Goal: Task Accomplishment & Management: Manage account settings

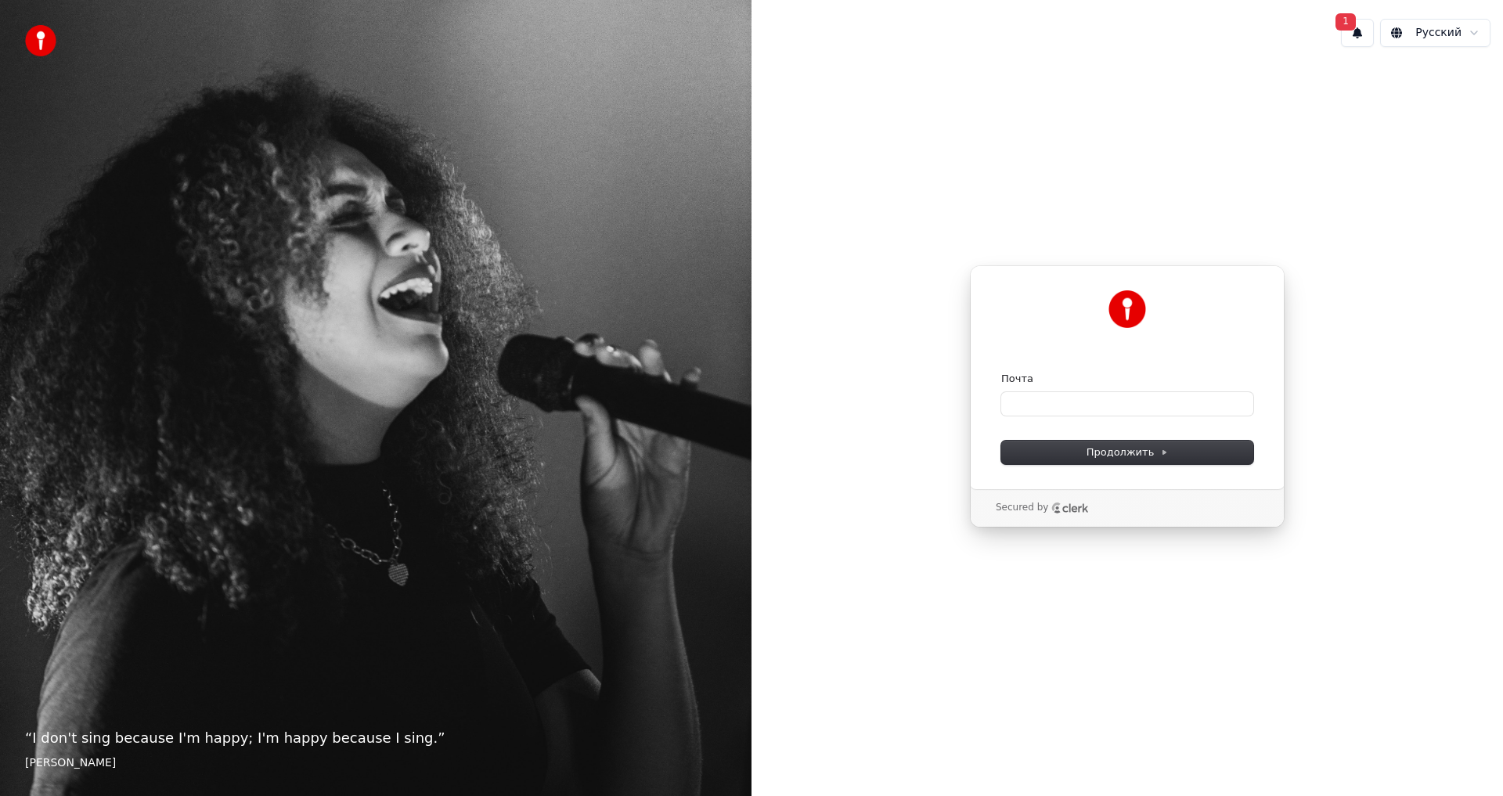
click at [1354, 31] on button "1" at bounding box center [1357, 33] width 33 height 28
click at [1440, 81] on button "Обновить" at bounding box center [1462, 82] width 82 height 28
click at [1130, 447] on span "Продолжить" at bounding box center [1128, 453] width 82 height 14
drag, startPoint x: 1225, startPoint y: 445, endPoint x: 1234, endPoint y: 442, distance: 9.9
click at [1225, 445] on button "Продолжить" at bounding box center [1128, 452] width 252 height 23
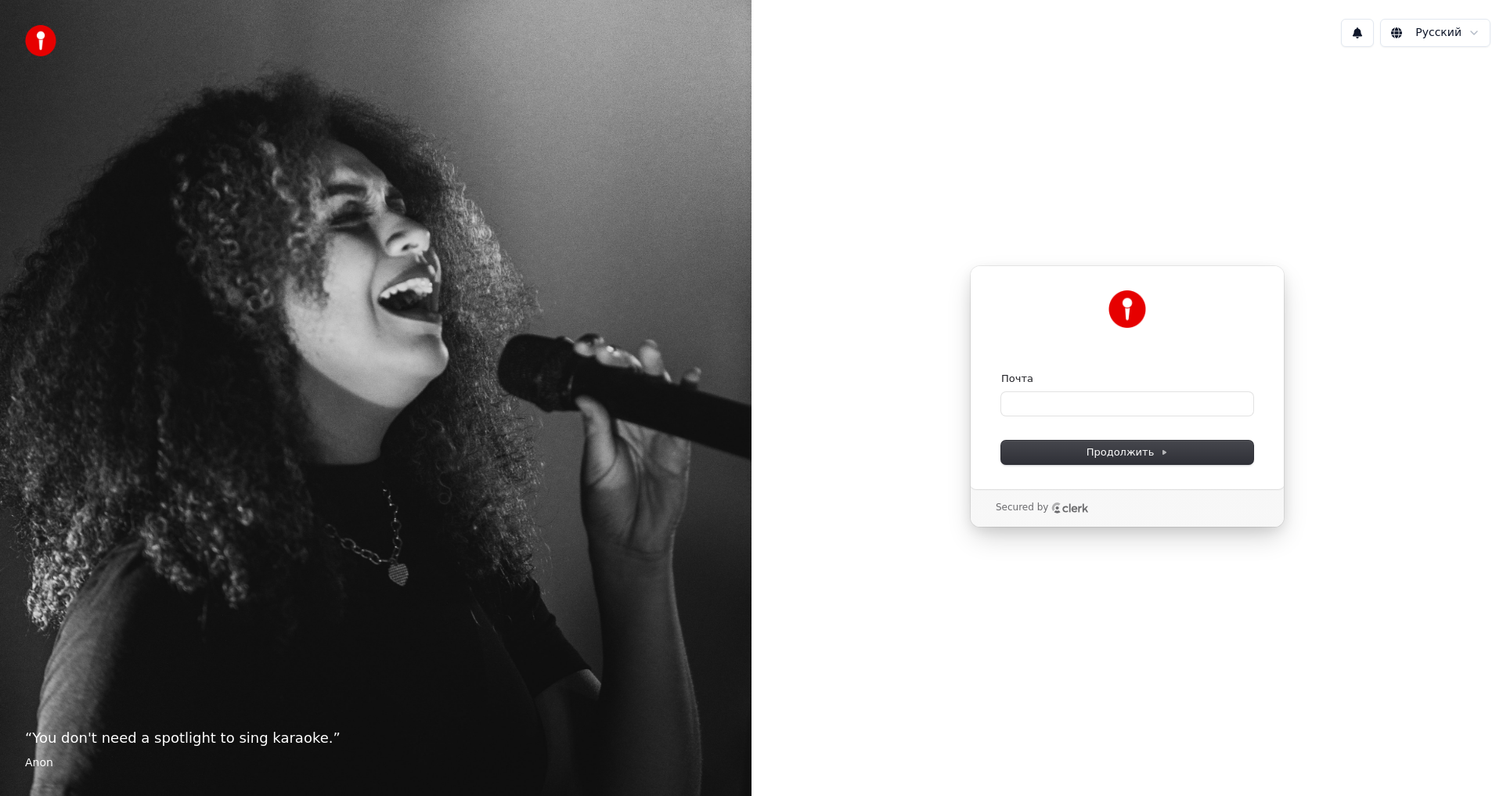
click at [1347, 146] on div "Продолжить с помощью Google или Почта Продолжить Secured by" at bounding box center [1128, 397] width 752 height 674
drag, startPoint x: 875, startPoint y: 453, endPoint x: 861, endPoint y: 461, distance: 15.4
click at [868, 459] on div "Продолжить с помощью Google или Почта Продолжить Secured by" at bounding box center [1128, 397] width 752 height 674
click at [35, 34] on img at bounding box center [40, 40] width 31 height 31
click at [1360, 34] on button at bounding box center [1357, 33] width 33 height 28
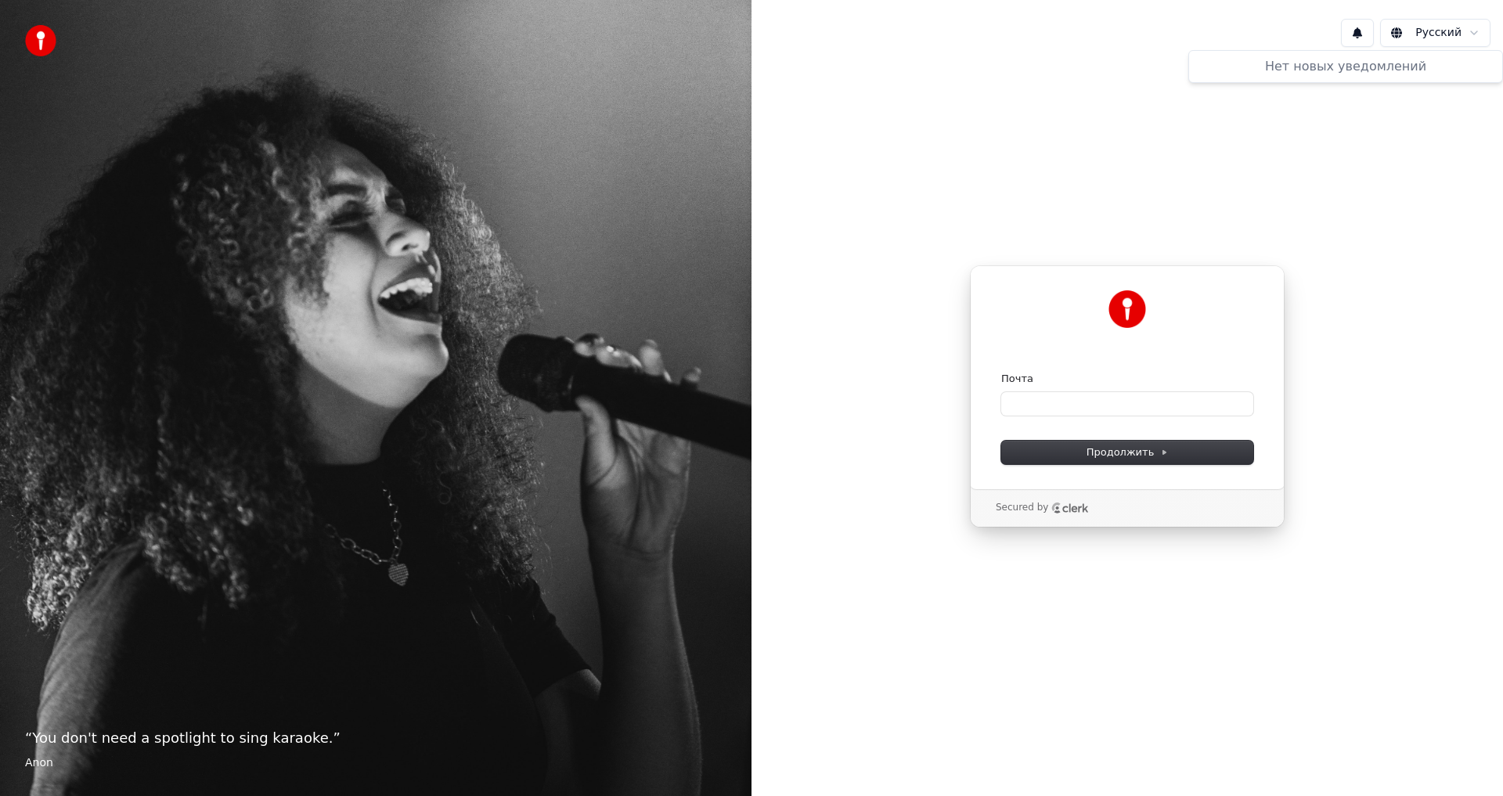
click at [1348, 73] on div "Нет новых уведомлений" at bounding box center [1346, 66] width 301 height 19
click at [1402, 31] on html "“ You don't need a spotlight to sing karaoke. ” Anon Русский Продолжить с помощ…" at bounding box center [751, 398] width 1503 height 796
click at [1034, 398] on input "Почта" at bounding box center [1128, 403] width 252 height 23
click at [1034, 399] on input "Почта" at bounding box center [1128, 403] width 252 height 23
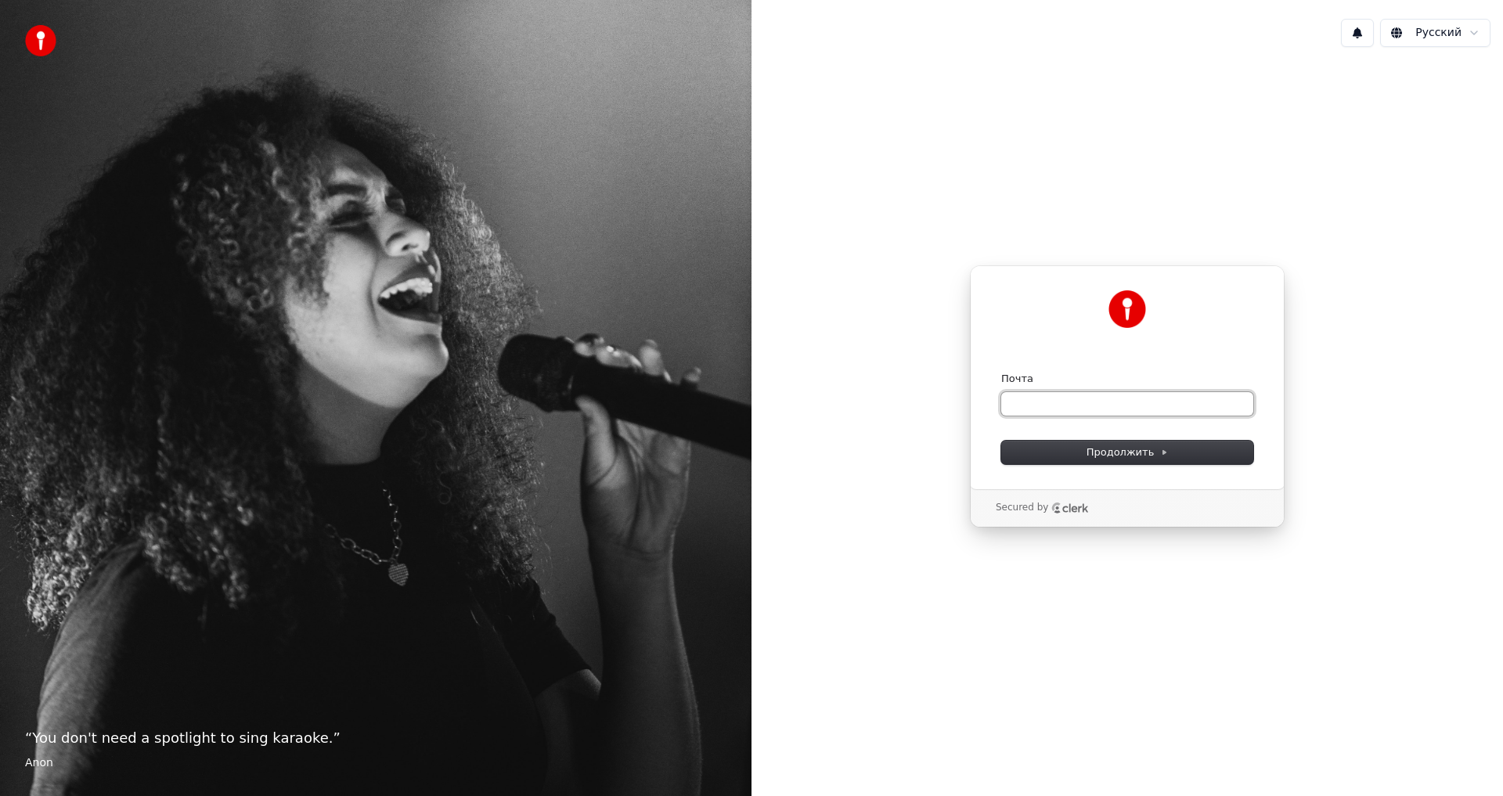
click at [1035, 402] on input "Почта" at bounding box center [1128, 403] width 252 height 23
click at [1124, 449] on span "Продолжить" at bounding box center [1128, 453] width 82 height 14
type input "**********"
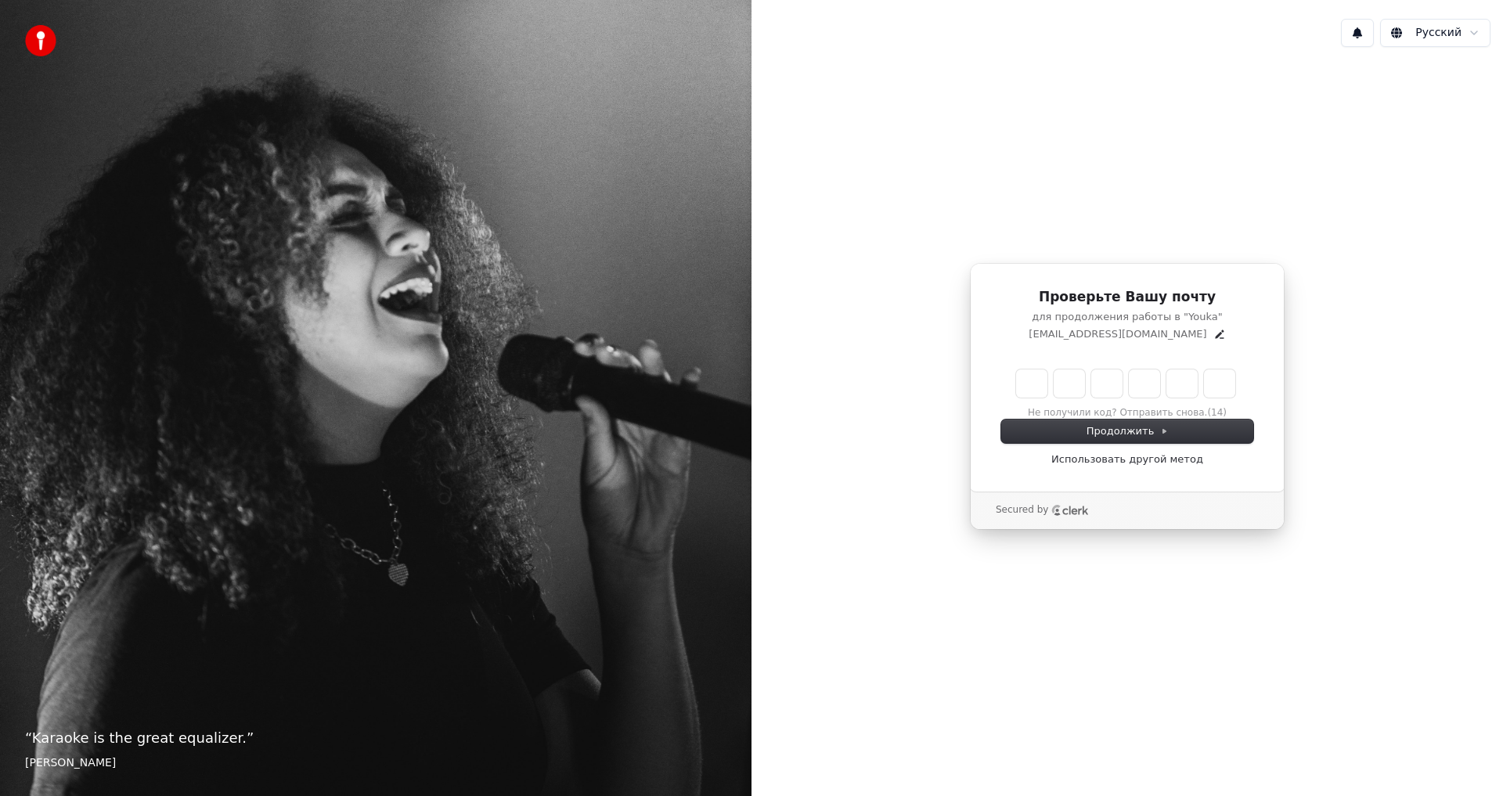
type input "*"
type input "**"
type input "*"
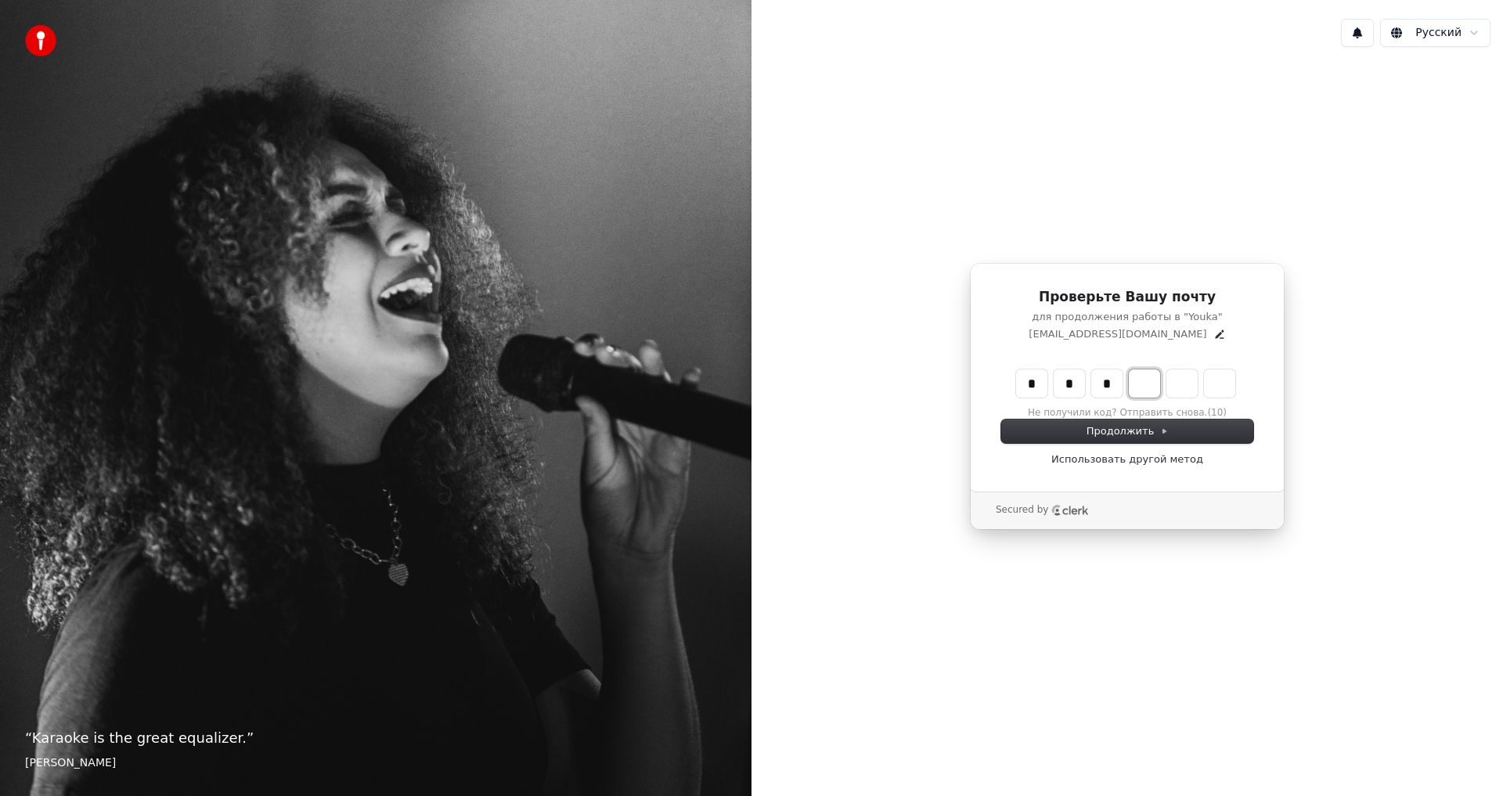
type input "***"
type input "*"
type input "****"
type input "*"
type input "******"
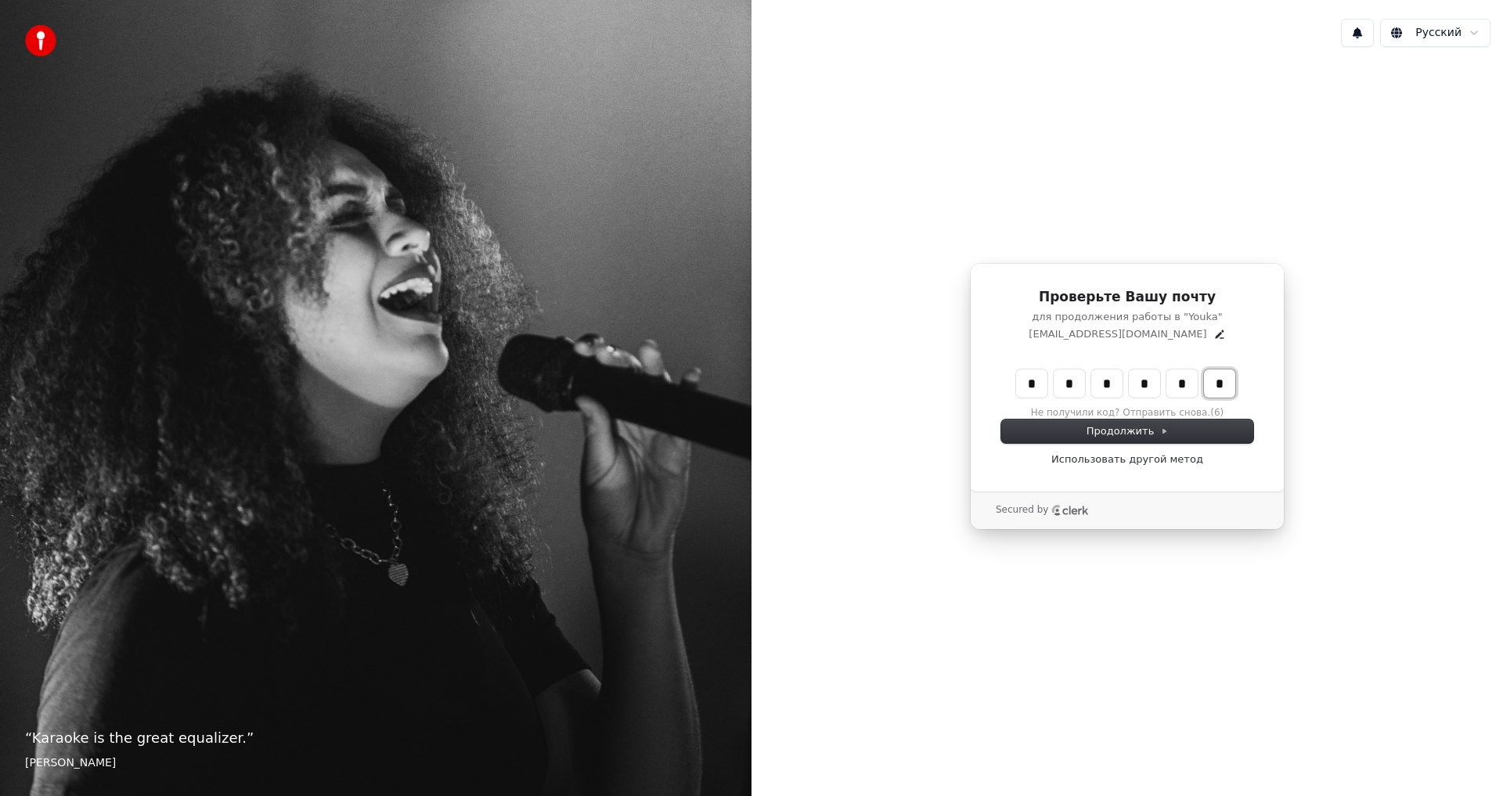
type input "*"
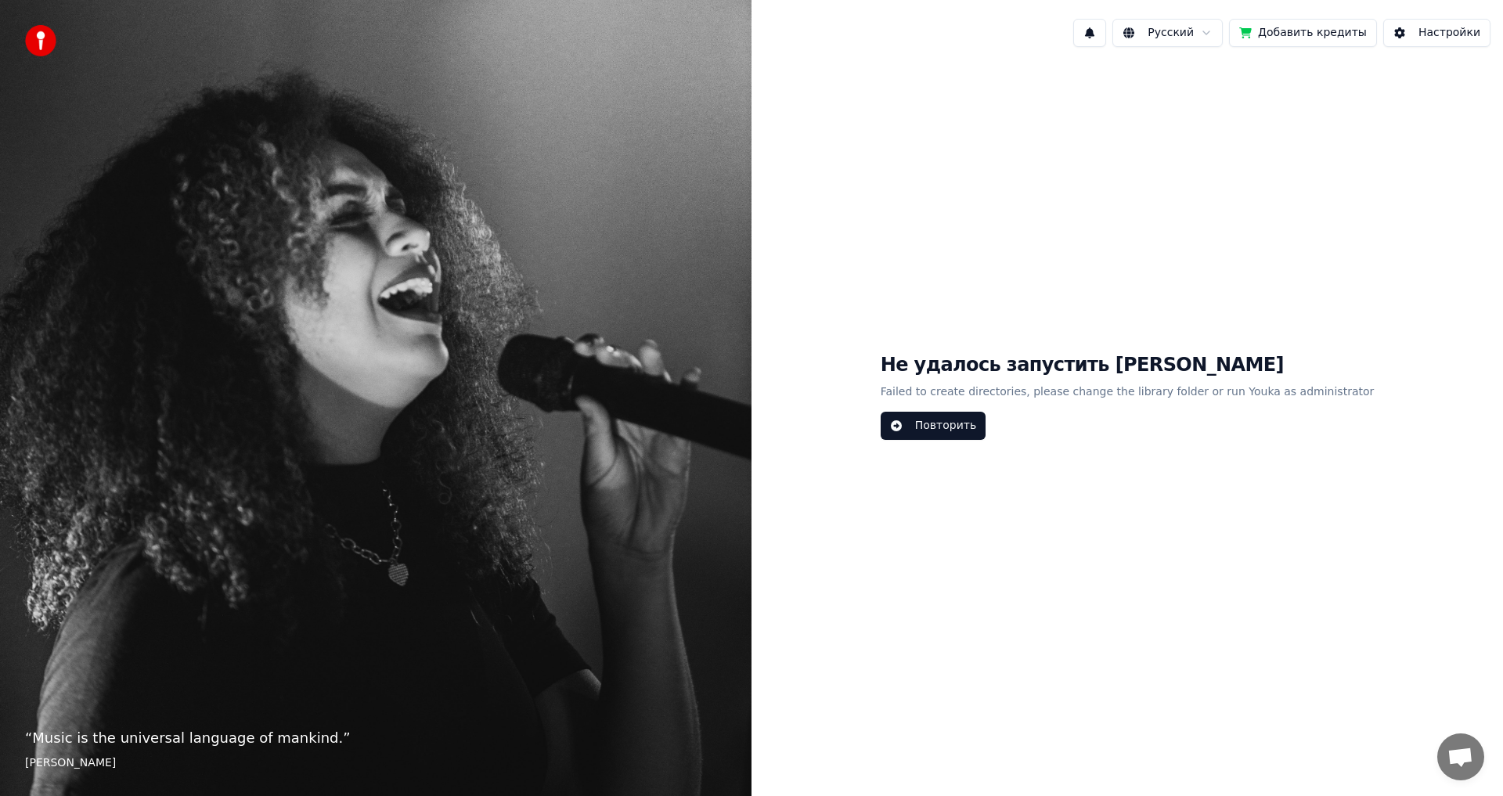
click at [980, 424] on button "Повторить" at bounding box center [933, 426] width 105 height 28
click at [980, 429] on button "Повторить" at bounding box center [933, 426] width 105 height 28
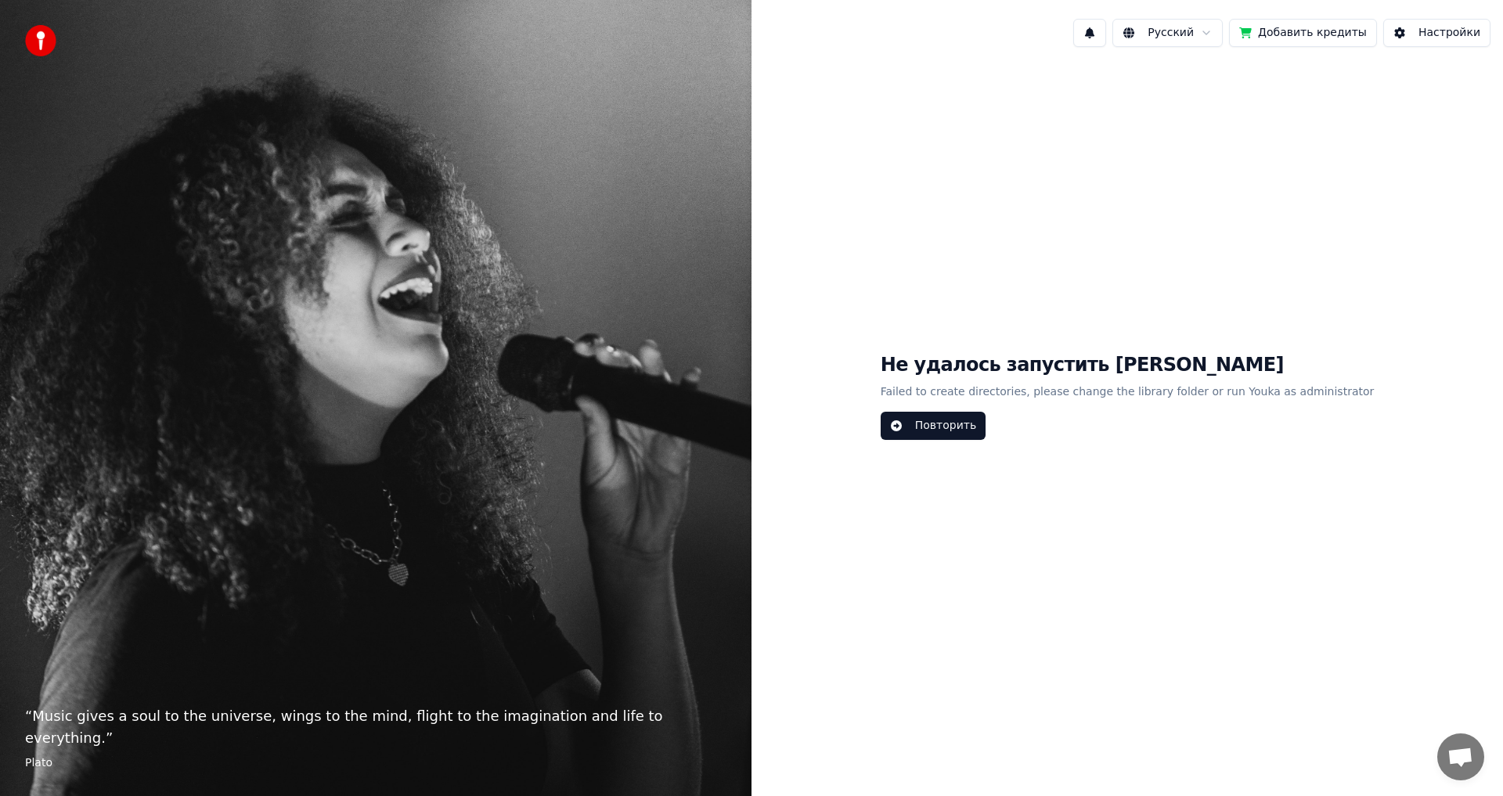
click at [1421, 33] on button "Настройки" at bounding box center [1437, 33] width 107 height 28
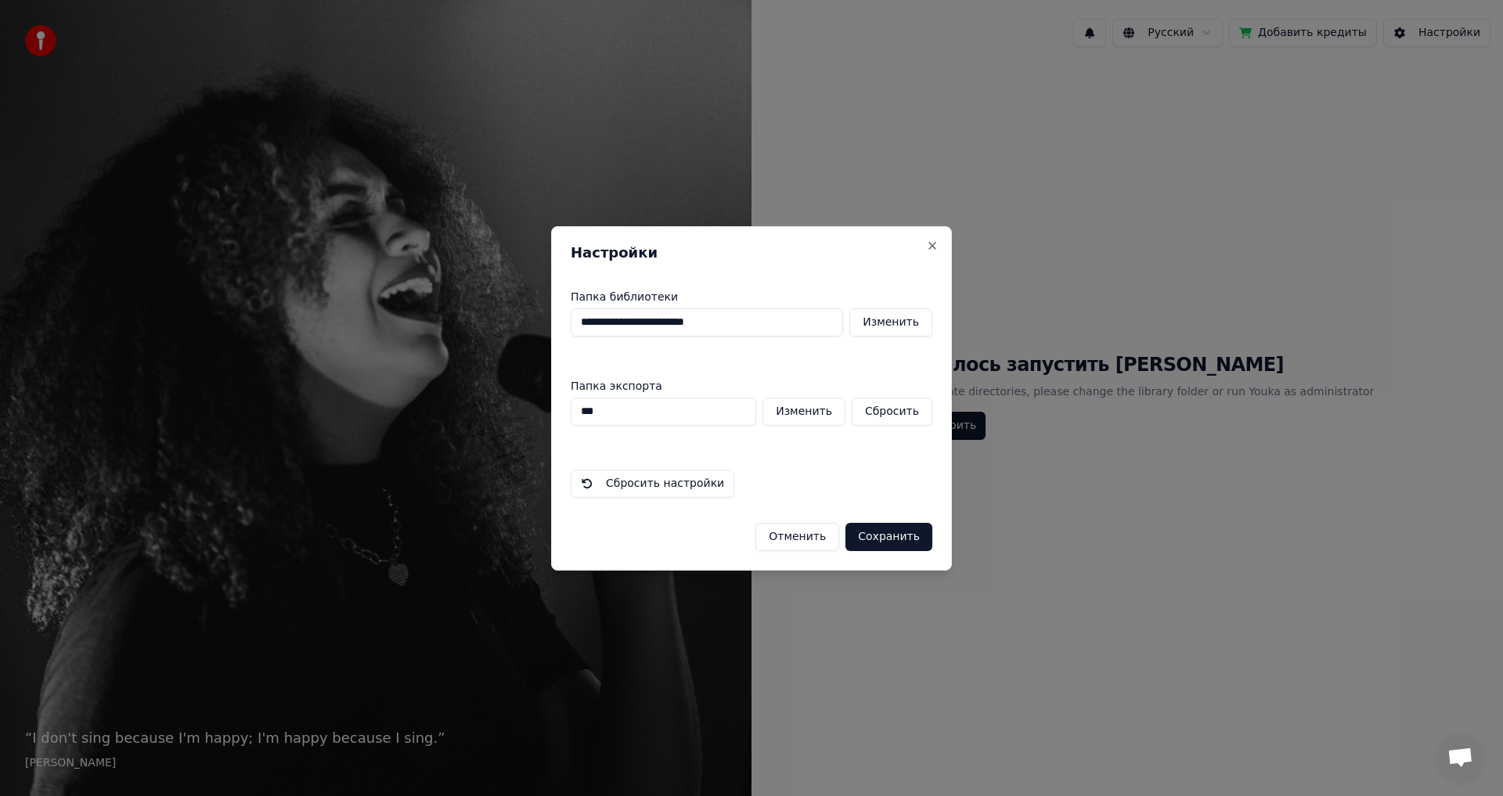
click at [868, 536] on button "Сохранить" at bounding box center [889, 537] width 87 height 28
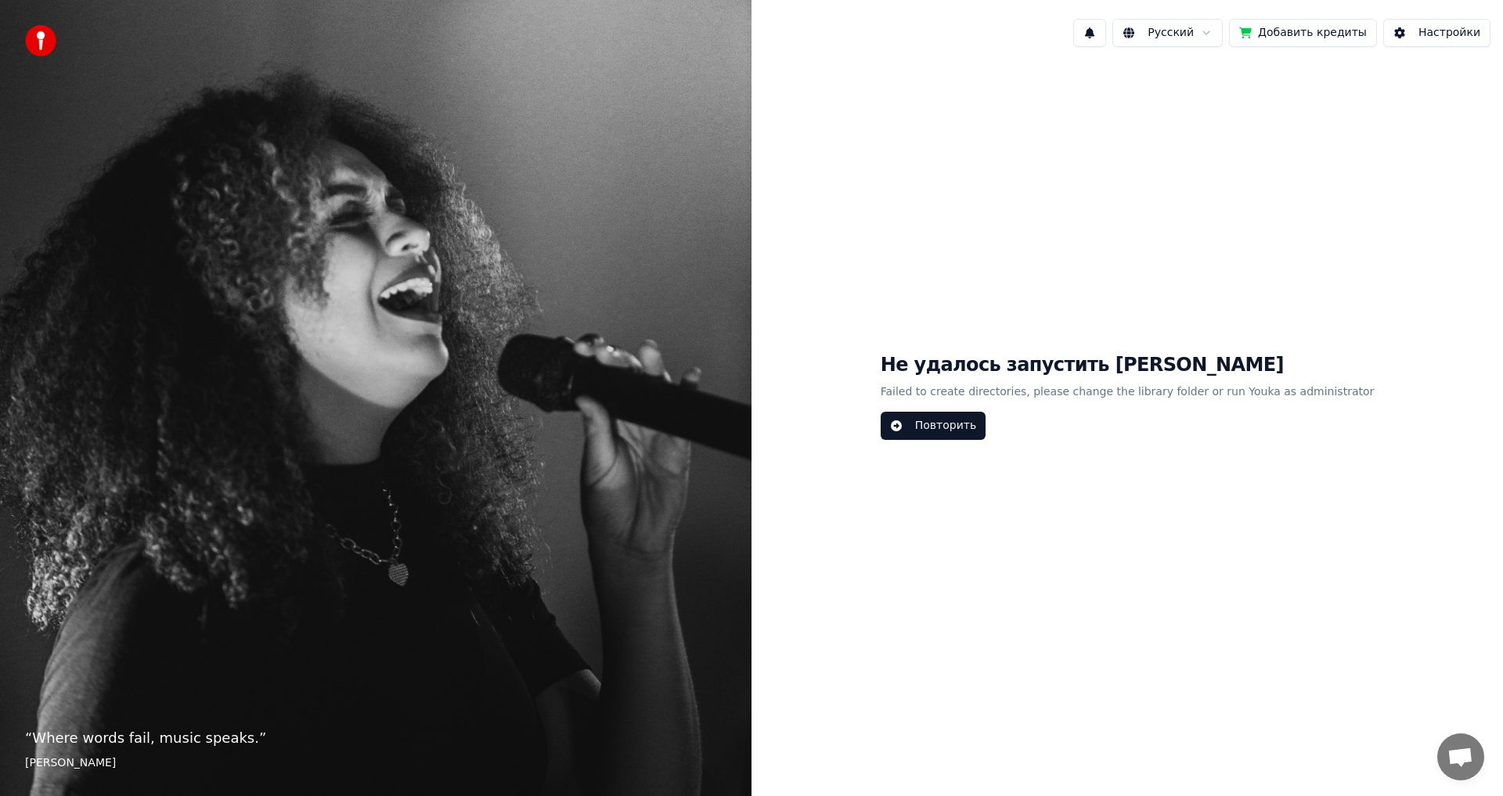
click at [1330, 37] on button "Добавить кредиты" at bounding box center [1303, 33] width 148 height 28
